Goal: Transaction & Acquisition: Register for event/course

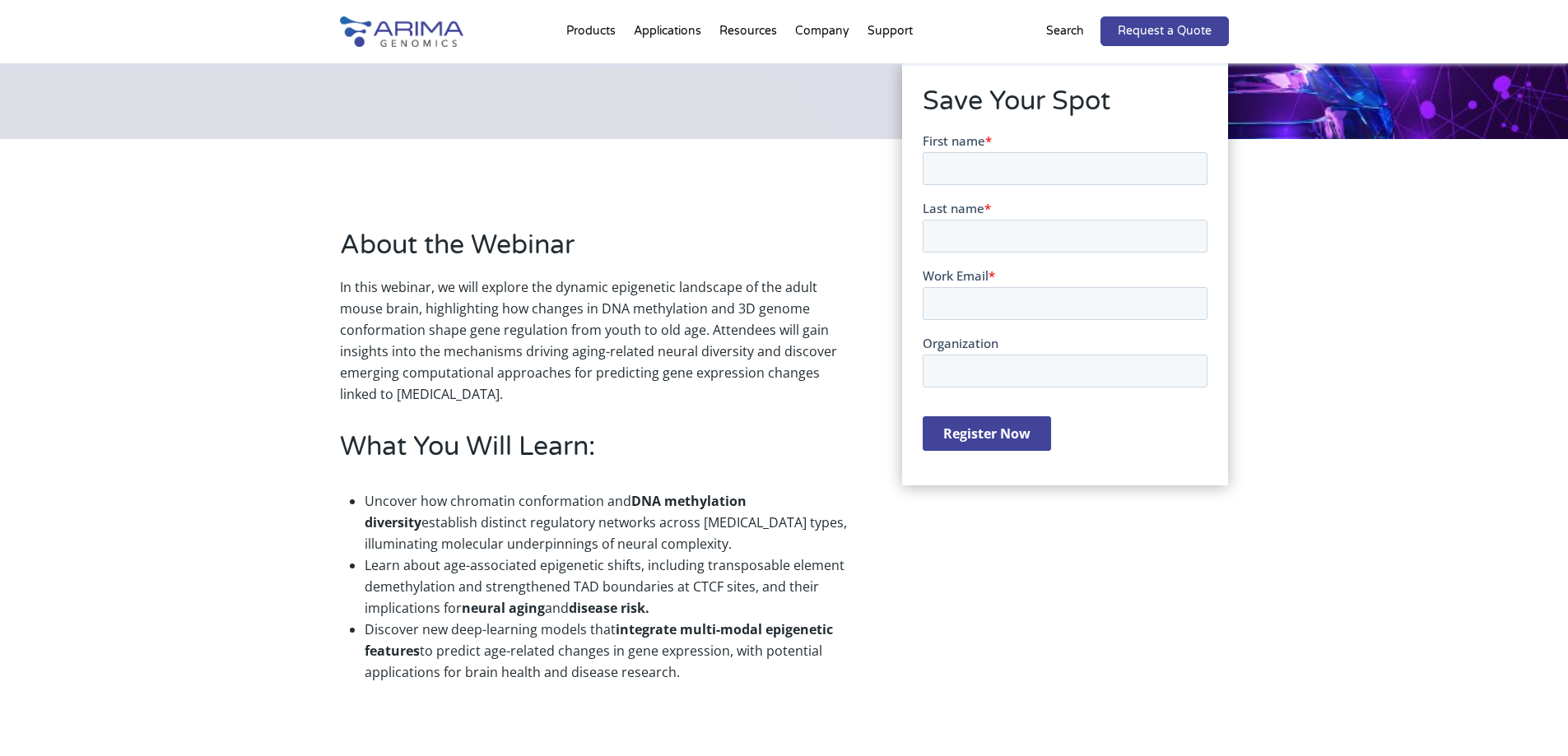
scroll to position [263, 0]
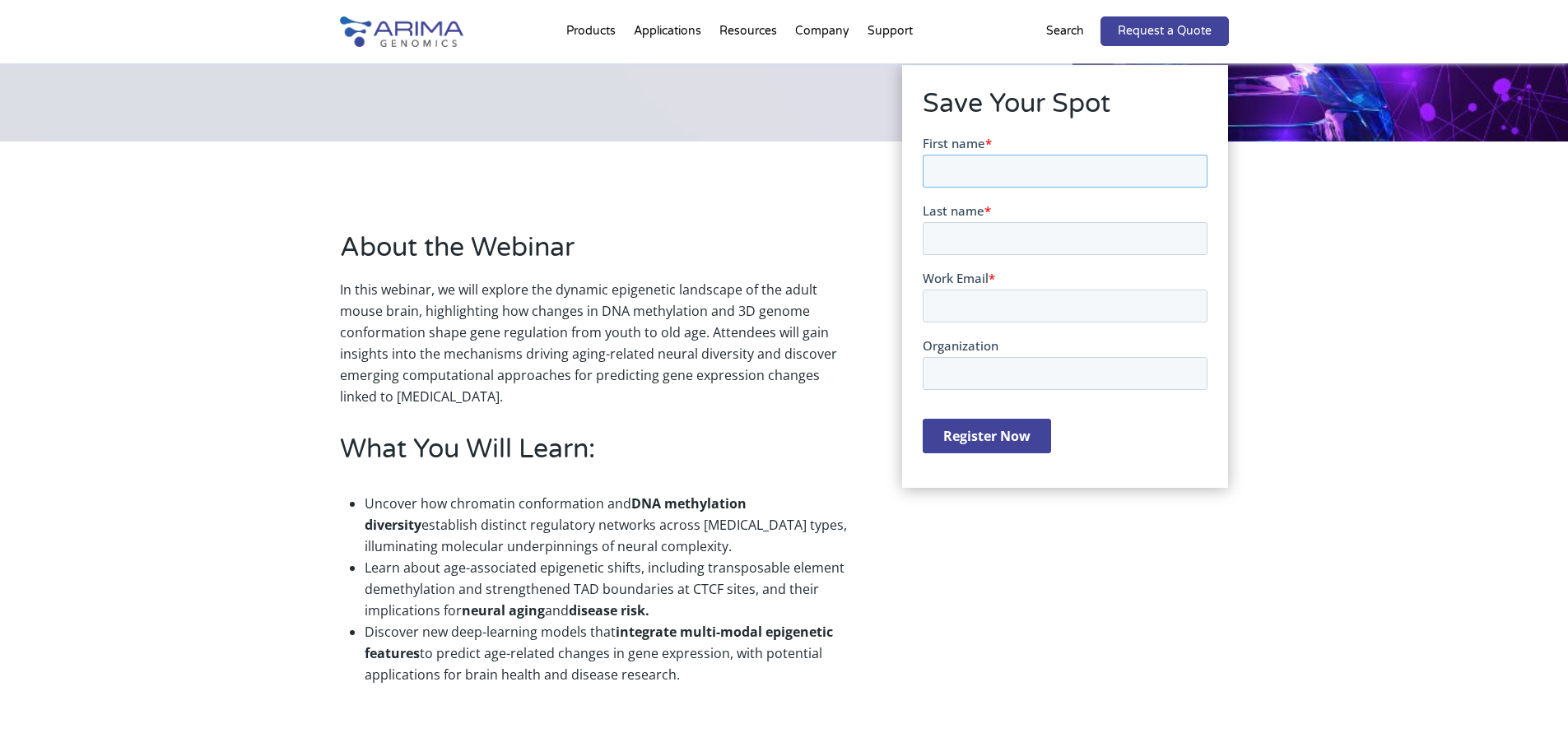
click at [1003, 172] on input "First name *" at bounding box center [1065, 171] width 285 height 33
type input "Clara"
click at [995, 245] on input "Last name *" at bounding box center [1065, 238] width 285 height 33
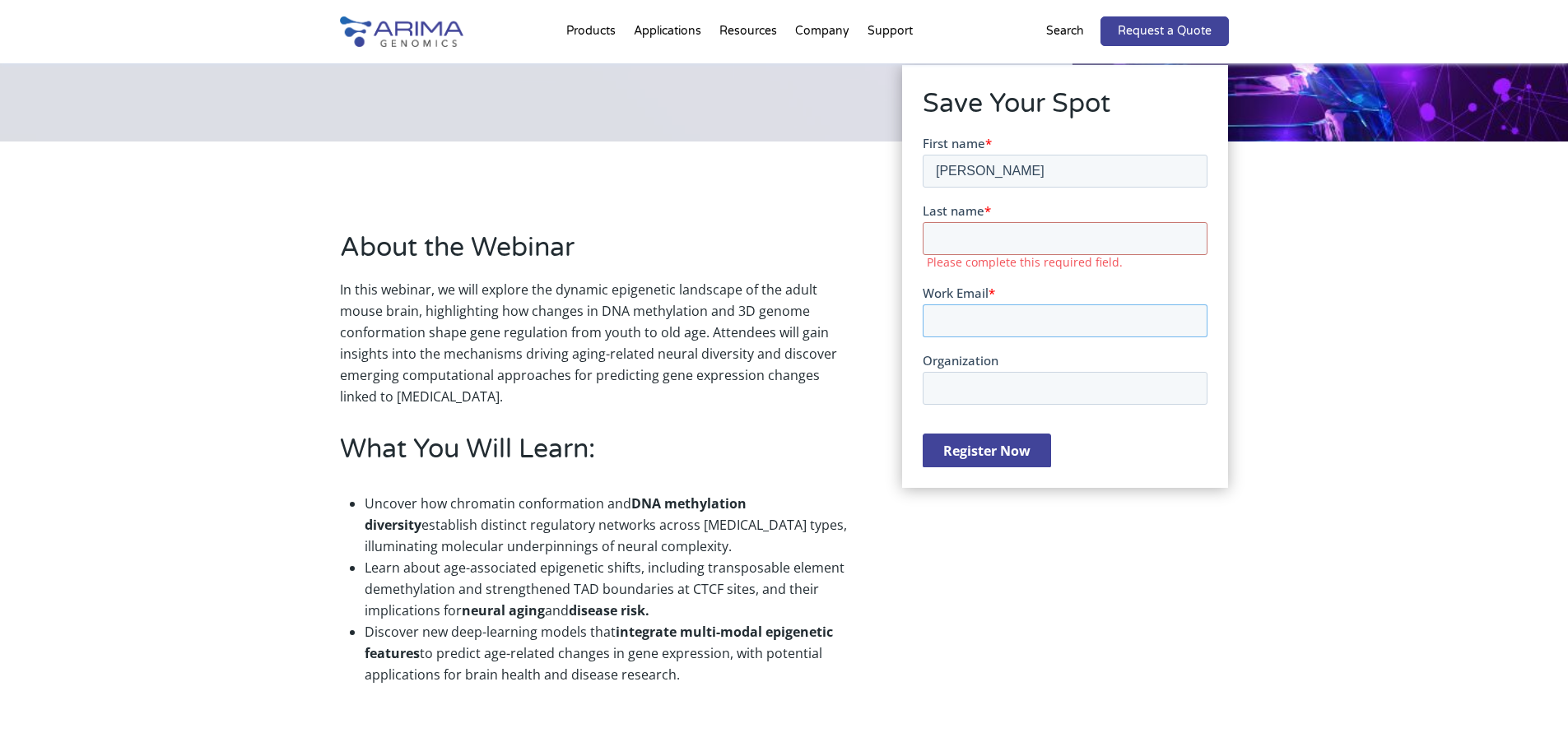
click at [987, 326] on form "First name * Clara Last name * Please complete this required field. Work Email …" at bounding box center [1065, 307] width 285 height 347
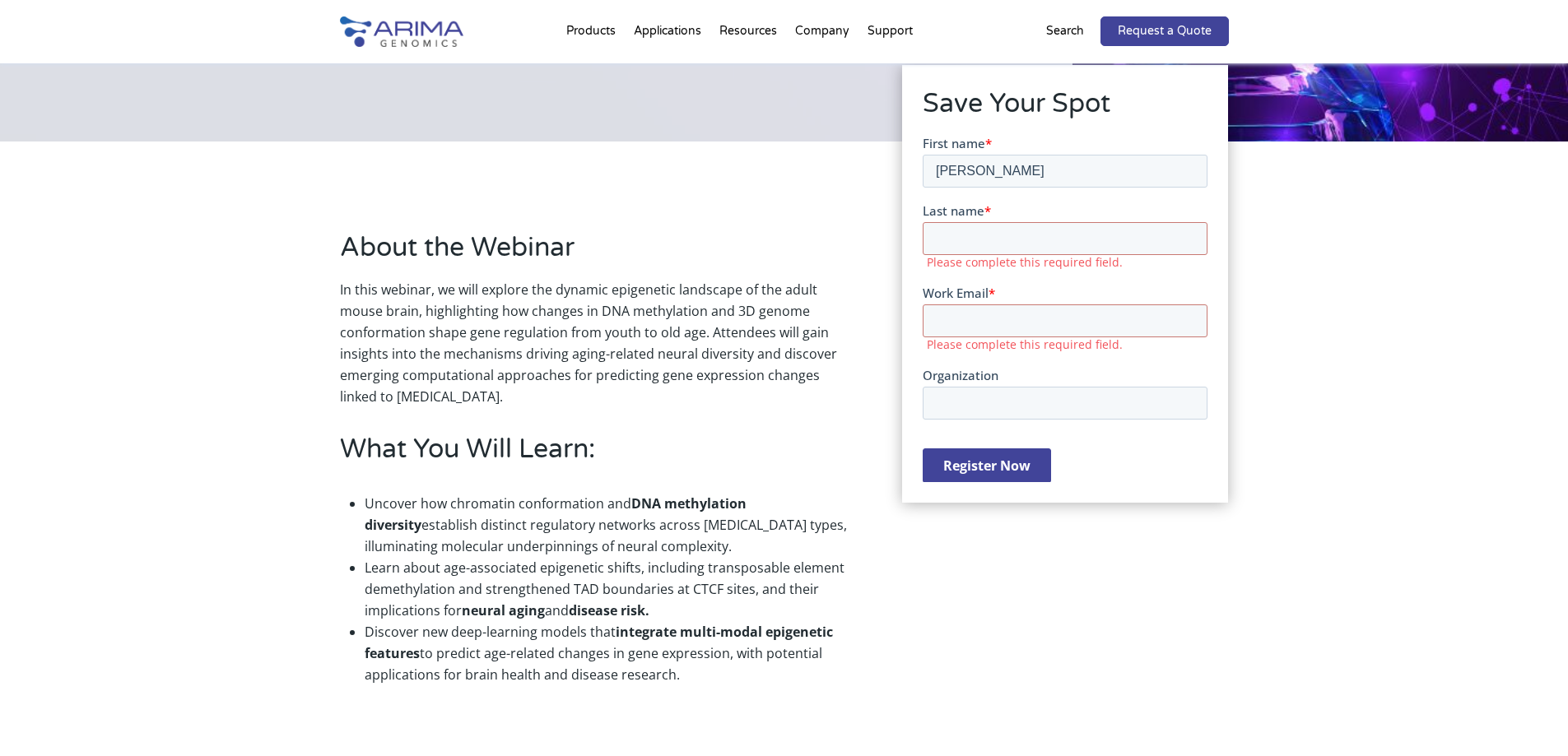
drag, startPoint x: 982, startPoint y: 217, endPoint x: 1001, endPoint y: 236, distance: 26.9
click at [986, 220] on div "Last name * Please complete this required field." at bounding box center [1065, 234] width 285 height 67
click at [1006, 244] on input "Last name *" at bounding box center [1065, 238] width 285 height 33
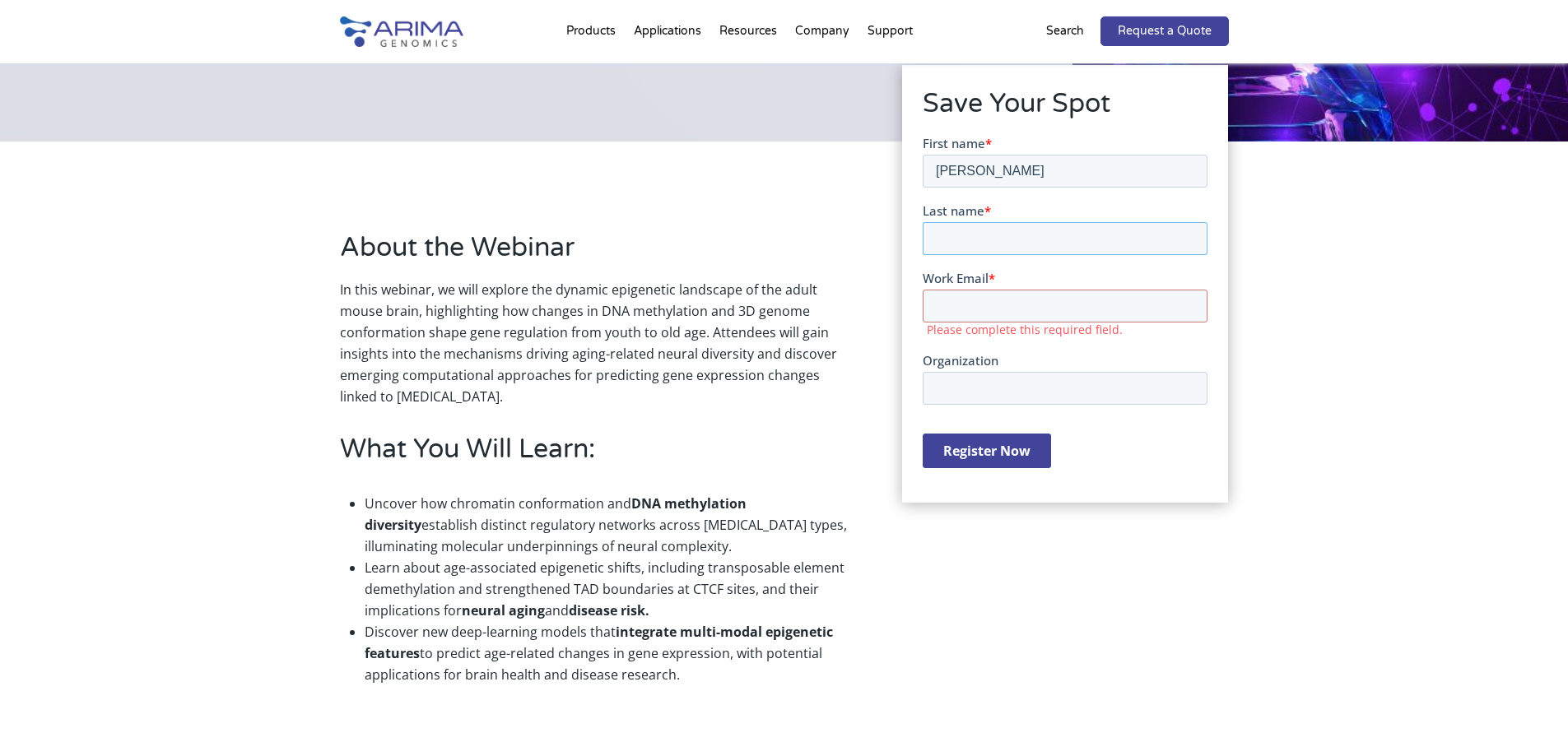
type input "Blotas"
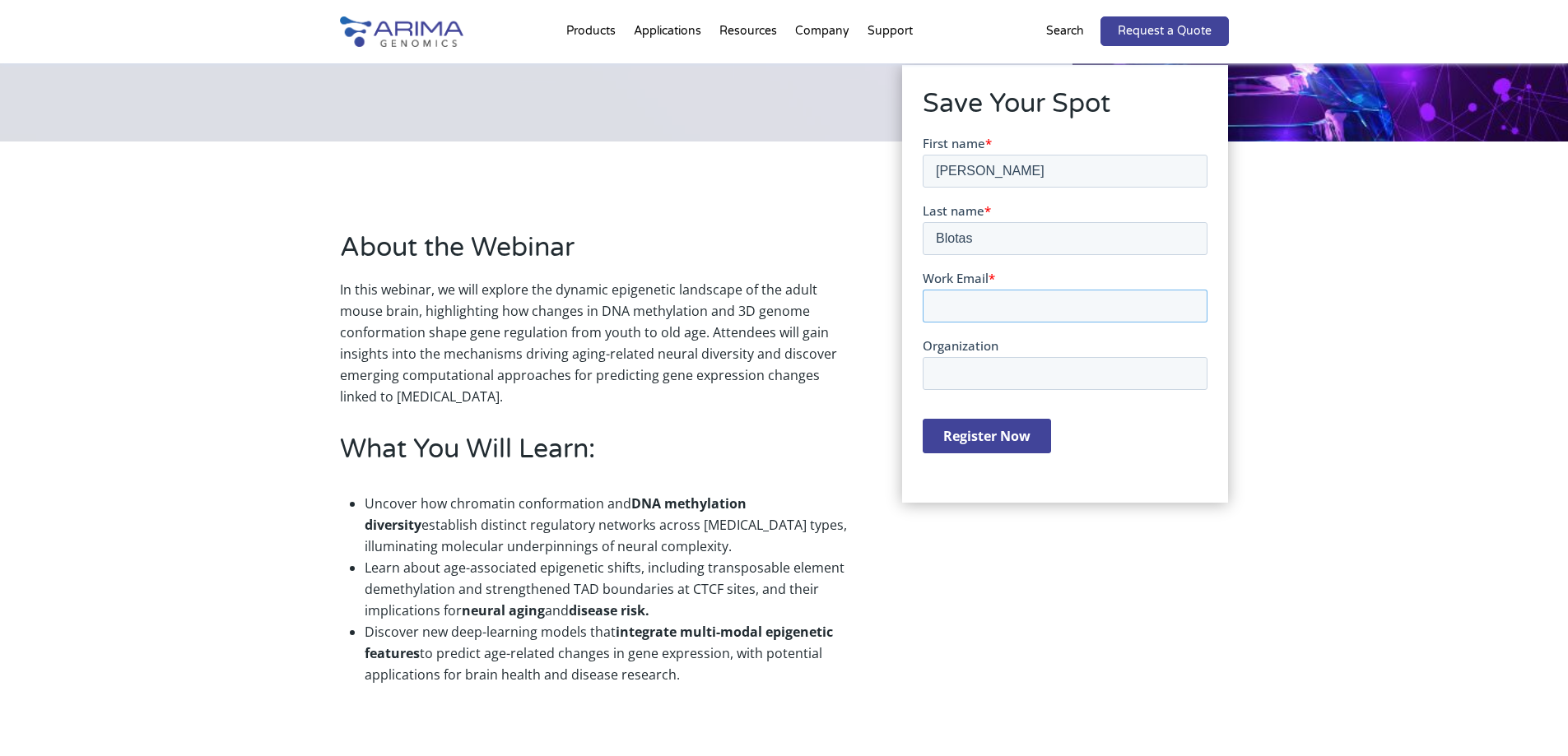
click at [1052, 309] on input "Work Email *" at bounding box center [1065, 305] width 285 height 33
click at [1026, 304] on input "Work Email *" at bounding box center [1065, 305] width 285 height 33
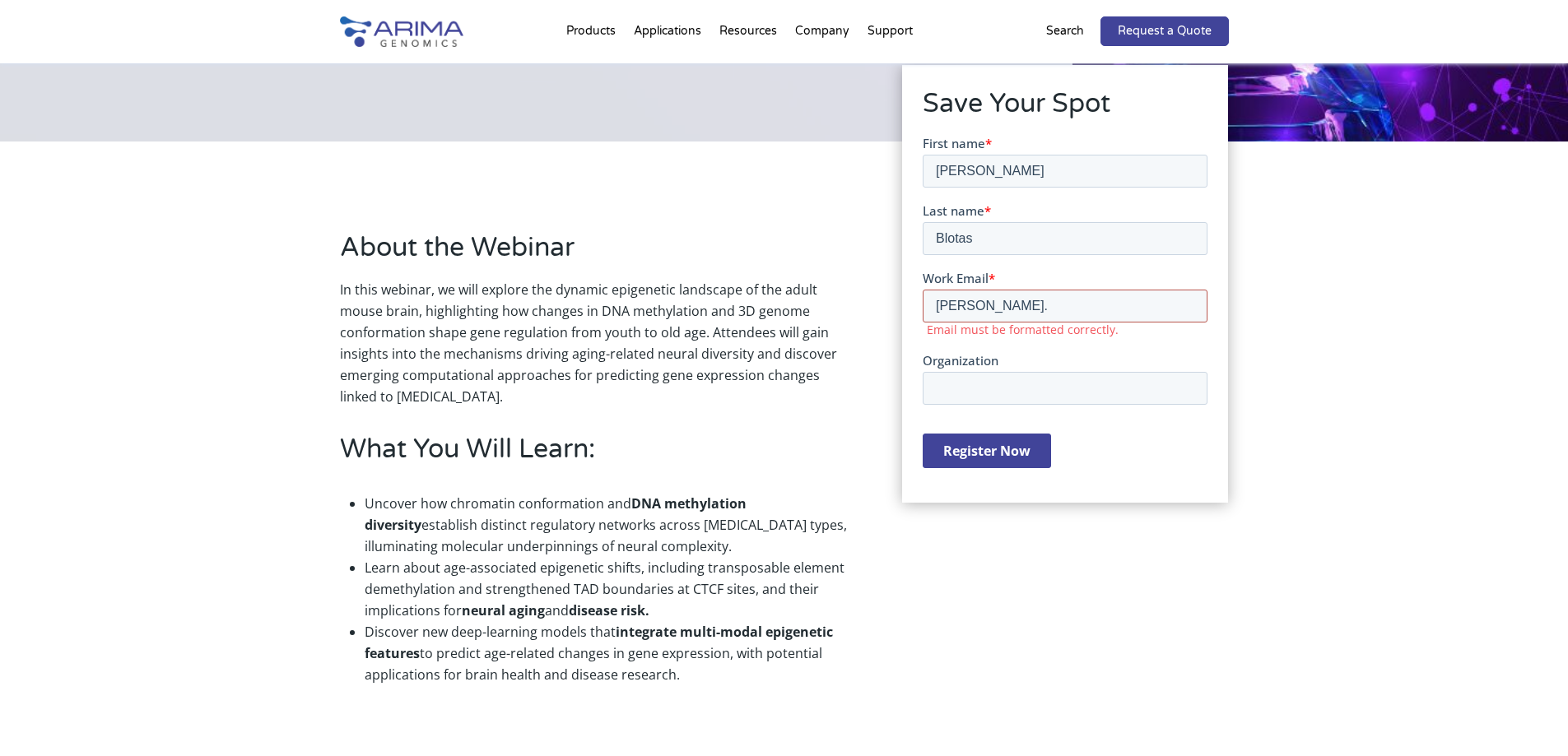
type input "clara.blotas@univ-brest.fr"
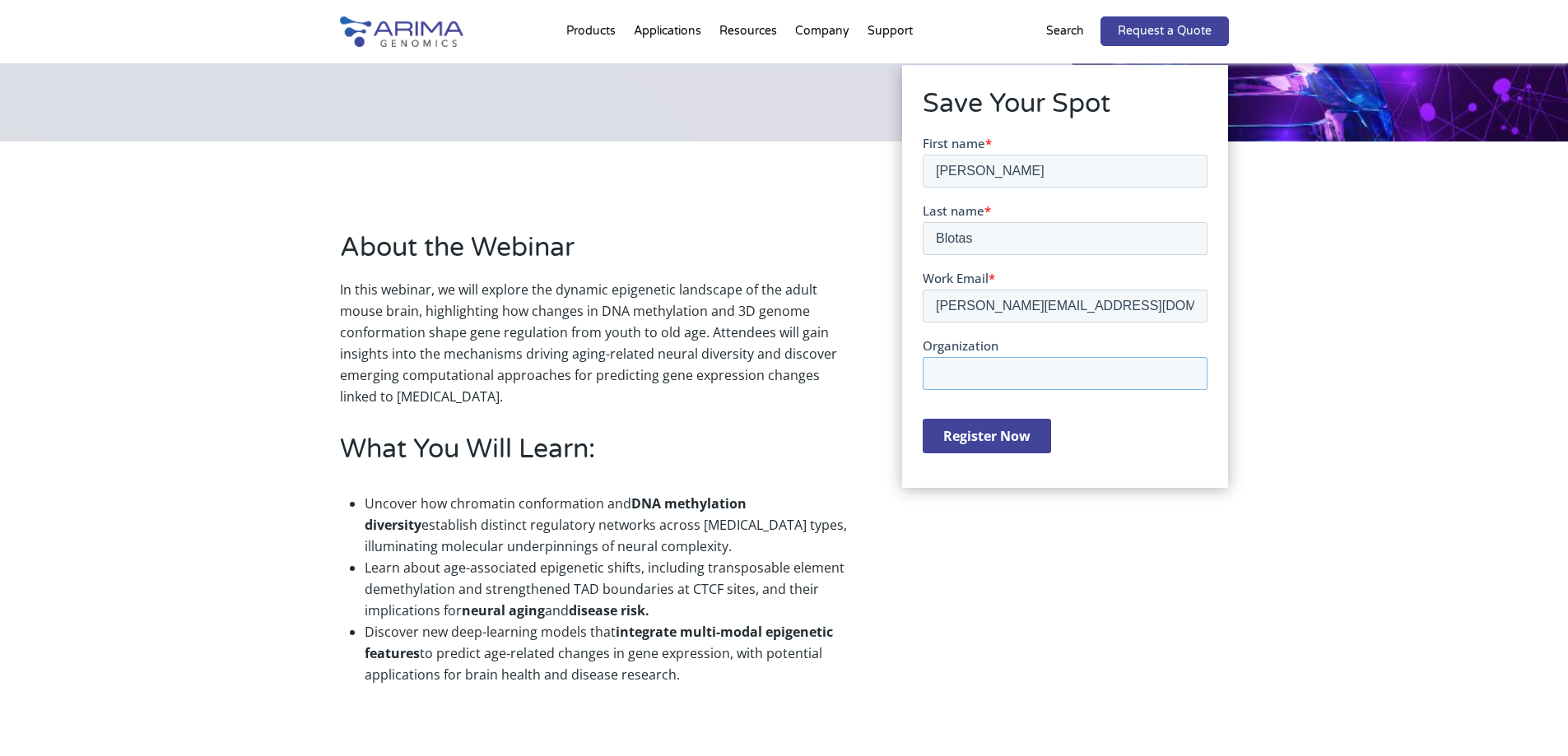
click at [986, 375] on input "Organization" at bounding box center [1065, 373] width 285 height 33
type input "INSERM"
click at [978, 431] on input "Register Now" at bounding box center [987, 435] width 129 height 34
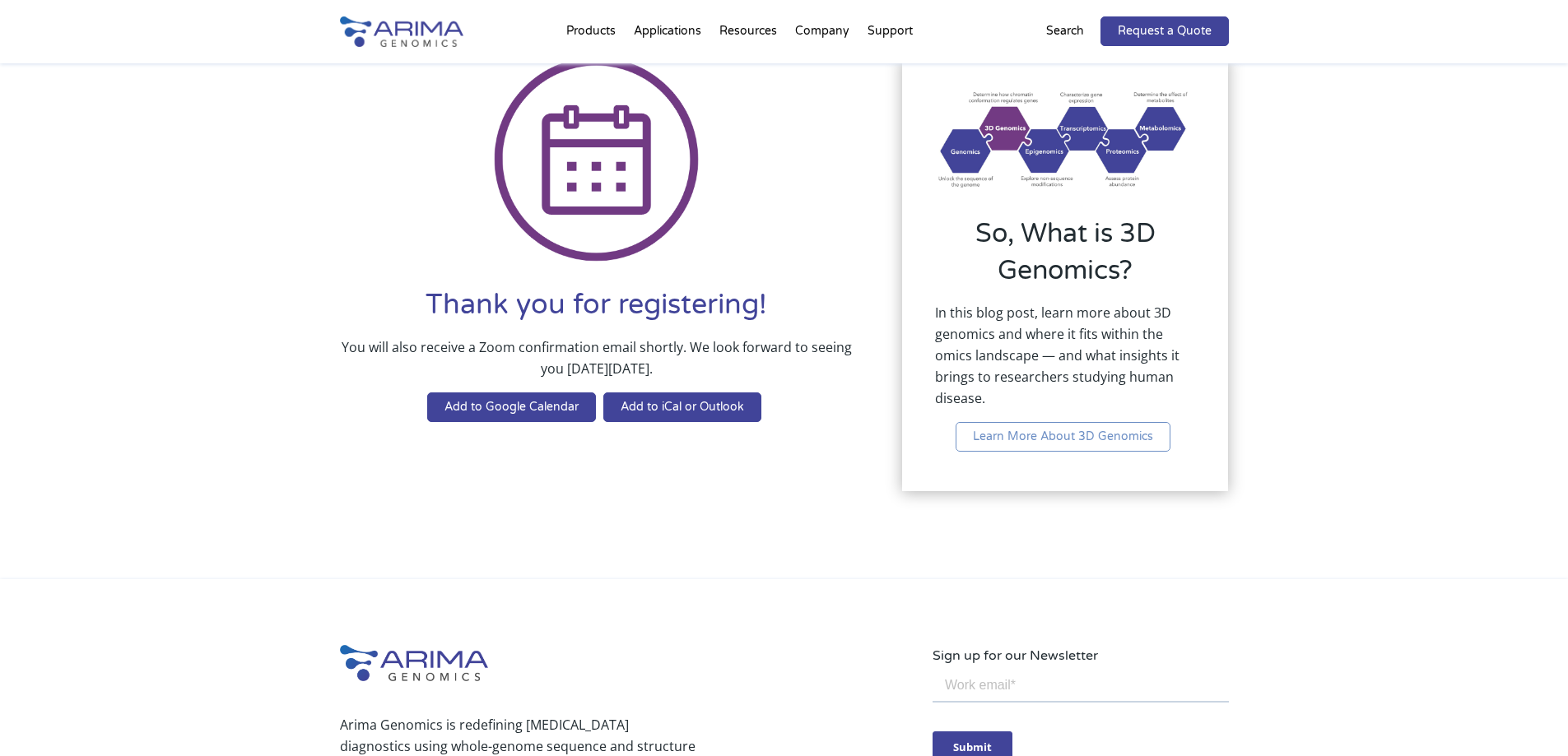
scroll to position [131, 0]
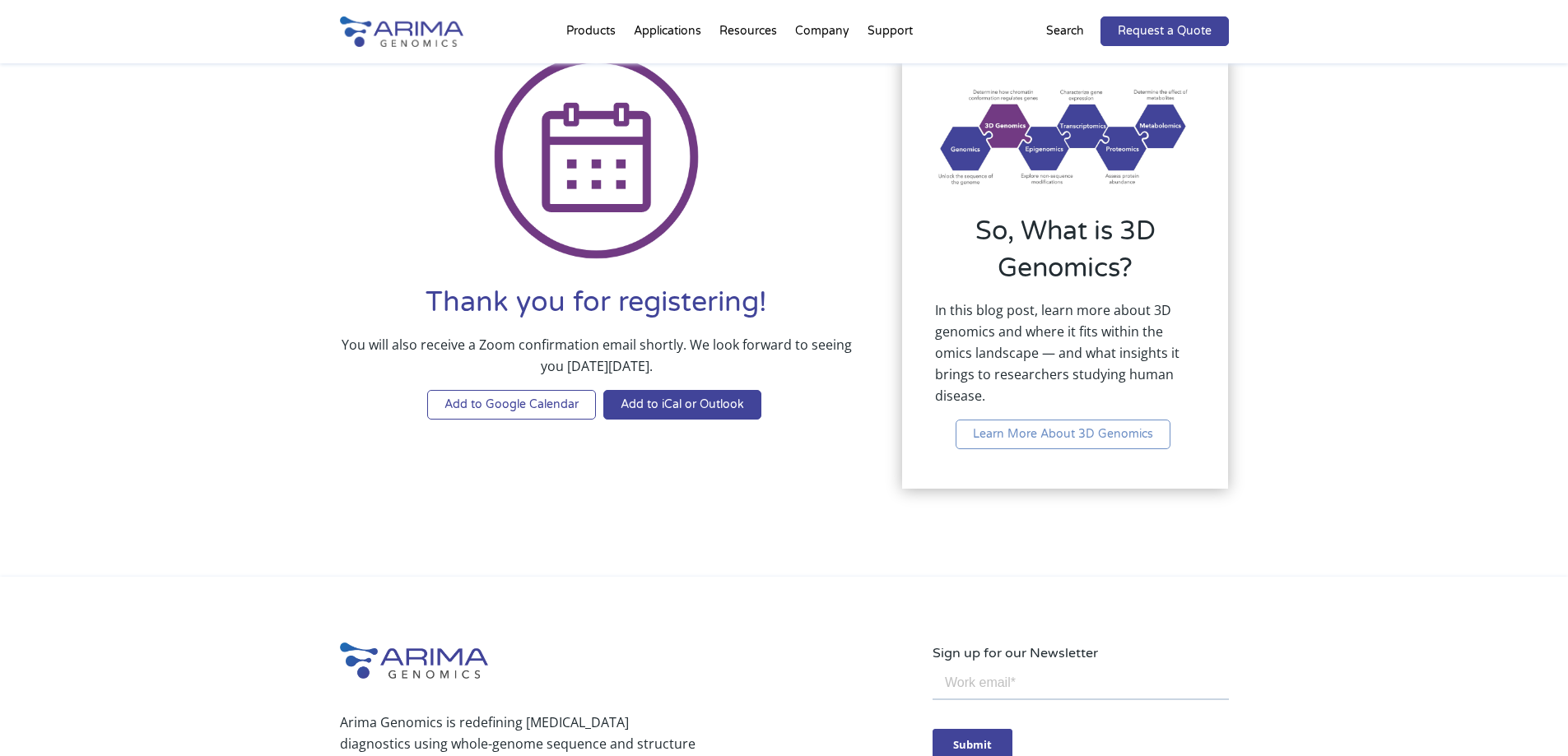
click at [527, 399] on link "Add to Google Calendar" at bounding box center [511, 405] width 169 height 30
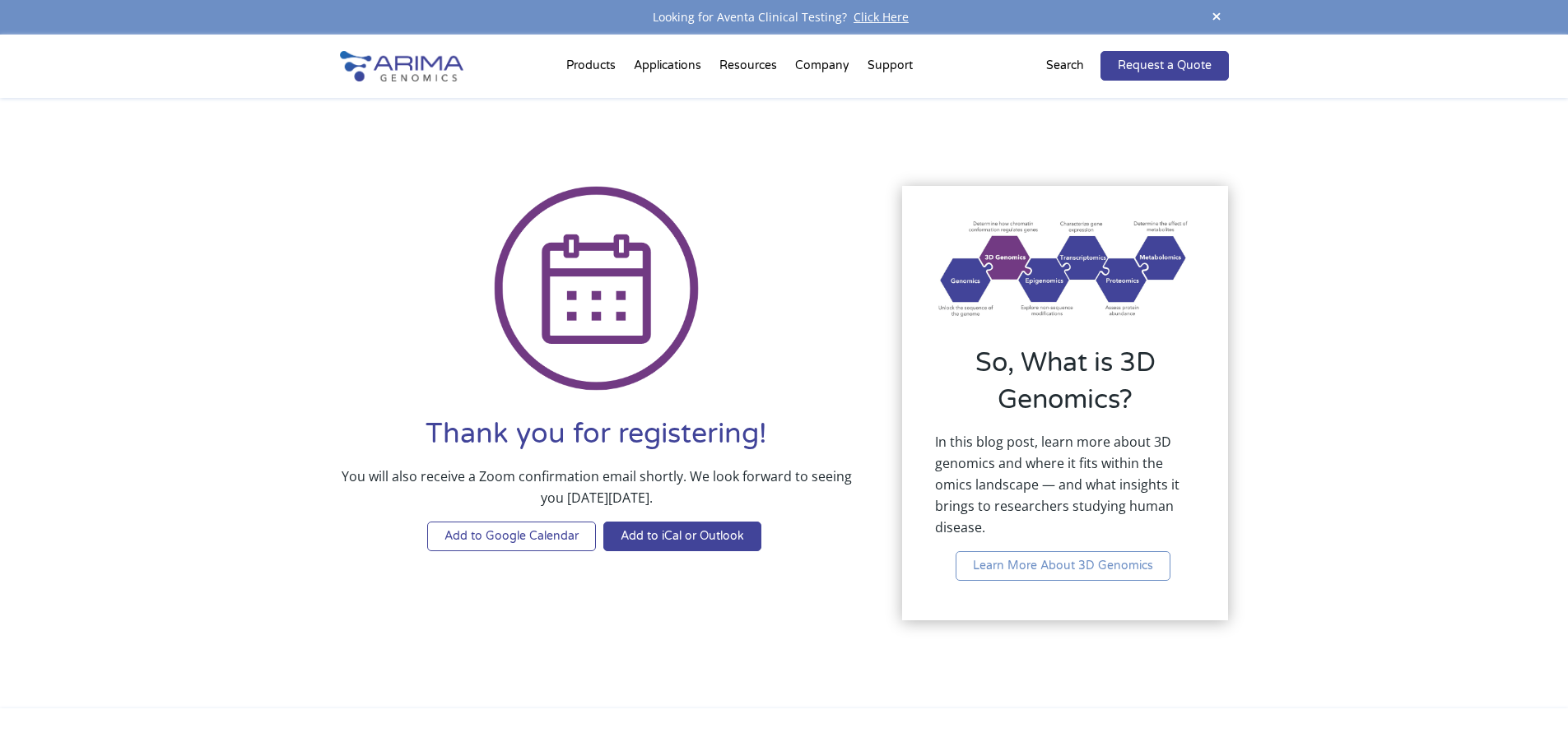
click at [523, 532] on link "Add to Google Calendar" at bounding box center [511, 536] width 169 height 30
